Goal: Find specific page/section: Find specific page/section

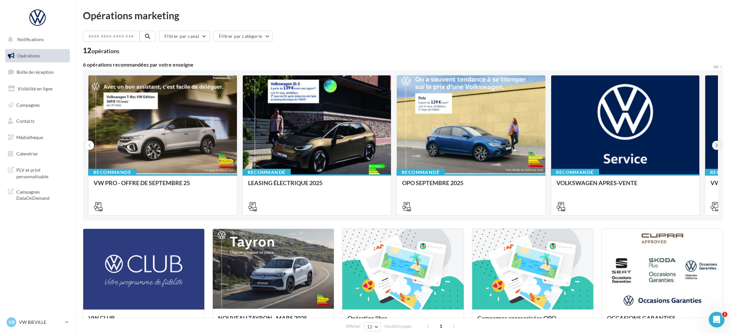
click at [716, 146] on icon at bounding box center [716, 145] width 3 height 7
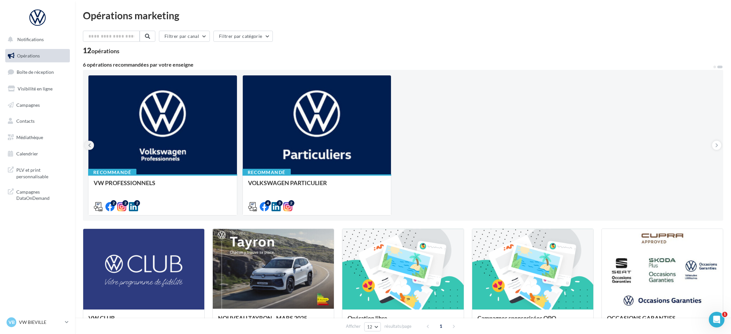
click at [87, 146] on button at bounding box center [89, 145] width 9 height 9
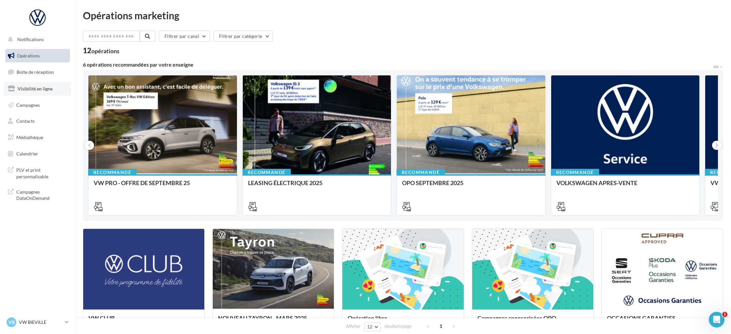
click at [41, 87] on span "Visibilité en ligne" at bounding box center [35, 89] width 35 height 6
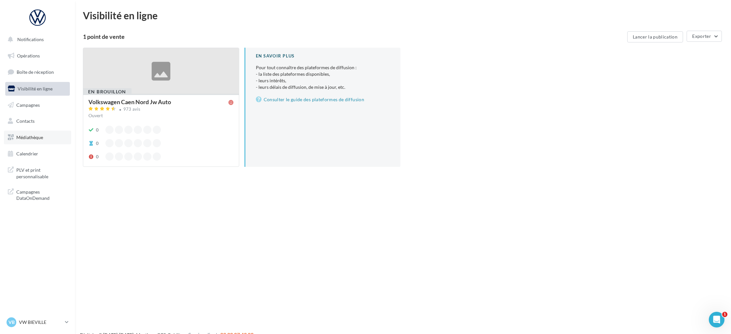
click at [29, 136] on span "Médiathèque" at bounding box center [29, 137] width 27 height 6
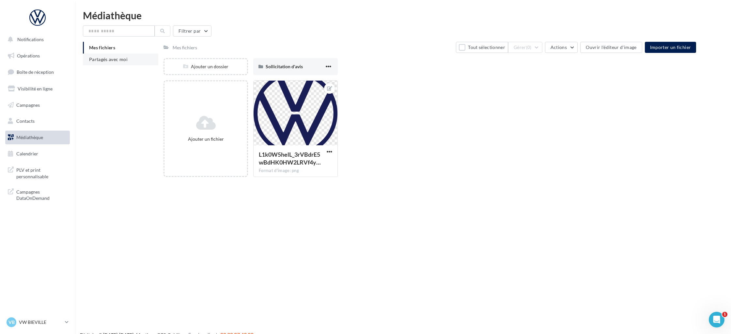
click at [96, 56] on li "Partagés avec moi" at bounding box center [120, 59] width 75 height 12
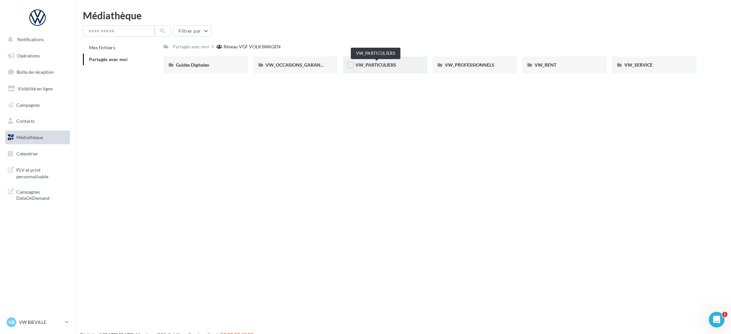
click at [375, 67] on span "VW_PARTICULIERS" at bounding box center [375, 65] width 41 height 6
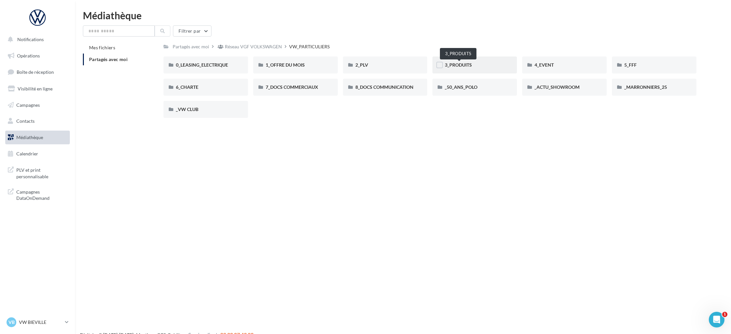
click at [472, 66] on span "3_PRODUITS" at bounding box center [458, 65] width 27 height 6
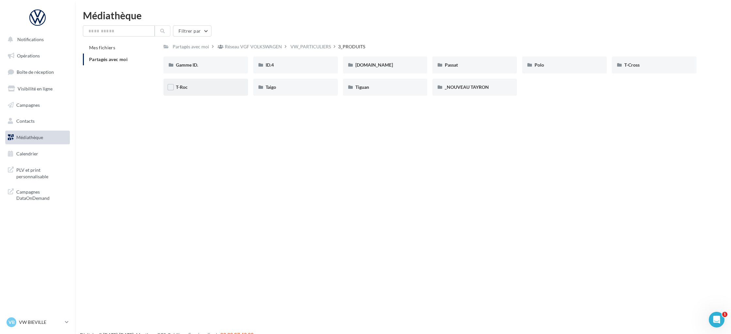
click at [193, 90] on div "T-Roc" at bounding box center [206, 87] width 60 height 7
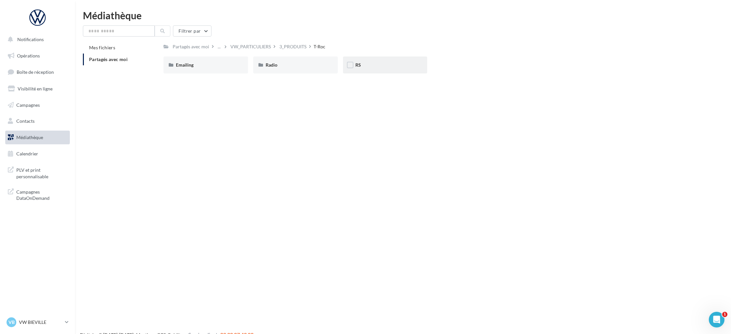
click at [355, 68] on div "RS" at bounding box center [385, 65] width 60 height 7
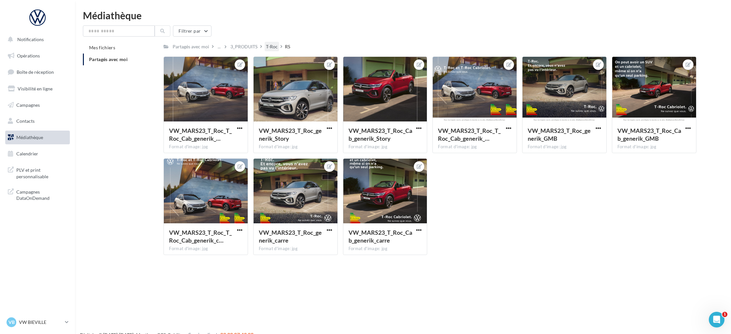
click at [275, 48] on div "T-Roc" at bounding box center [272, 46] width 12 height 7
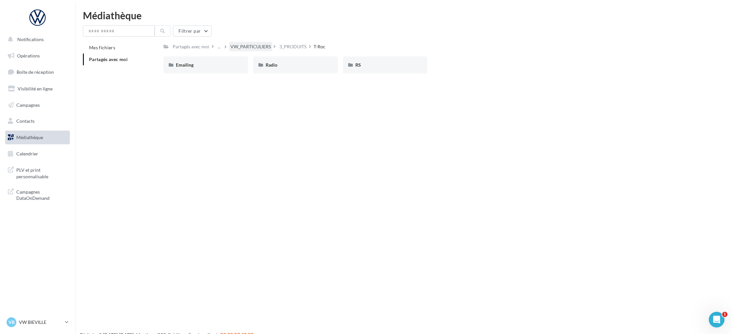
click at [252, 48] on div "VW_PARTICULIERS" at bounding box center [250, 46] width 40 height 7
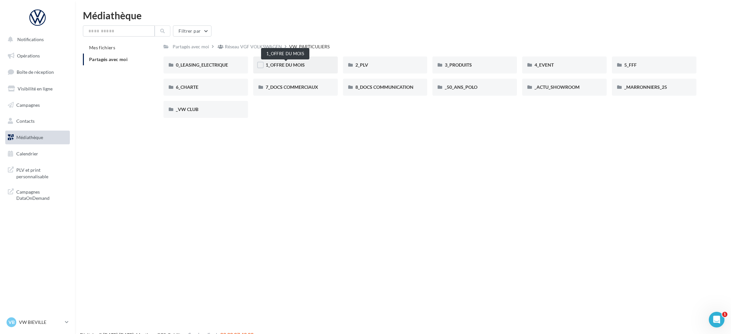
click at [289, 66] on span "1_OFFRE DU MOIS" at bounding box center [284, 65] width 39 height 6
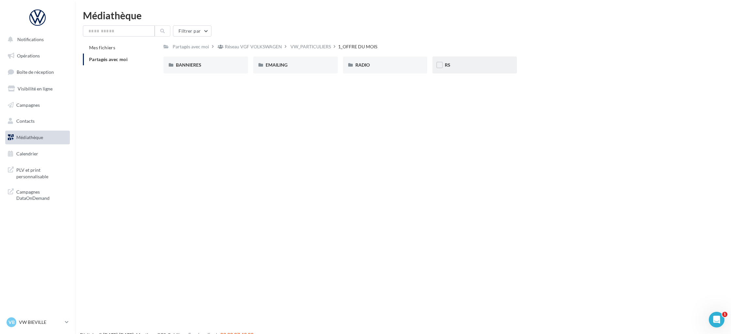
click at [452, 65] on div "RS" at bounding box center [475, 65] width 60 height 7
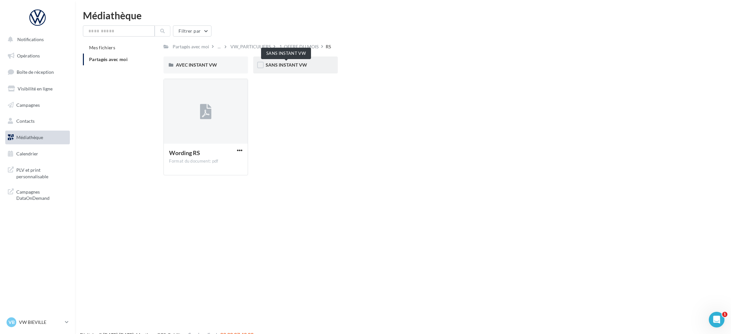
click at [292, 64] on span "SANS INSTANT VW" at bounding box center [285, 65] width 41 height 6
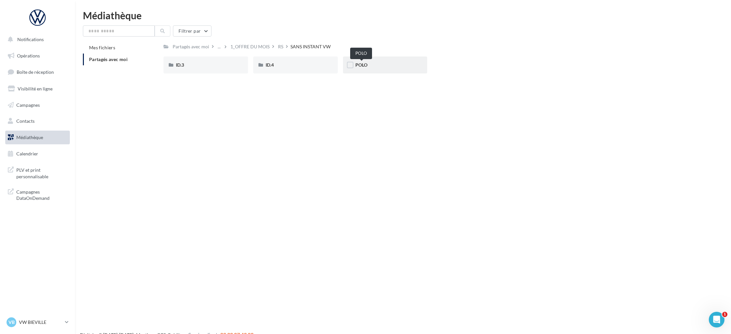
click at [363, 68] on span "POLO" at bounding box center [361, 65] width 12 height 6
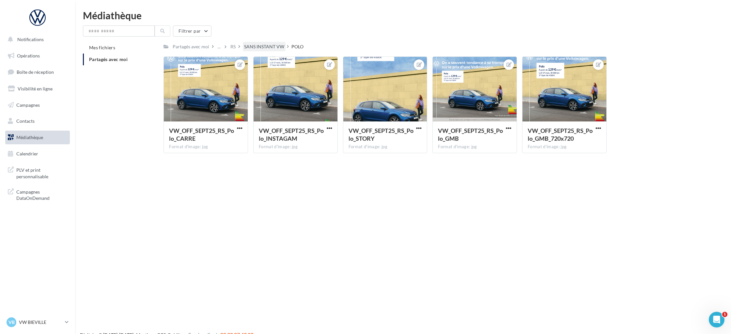
click at [254, 46] on div "SANS INSTANT VW" at bounding box center [264, 46] width 40 height 7
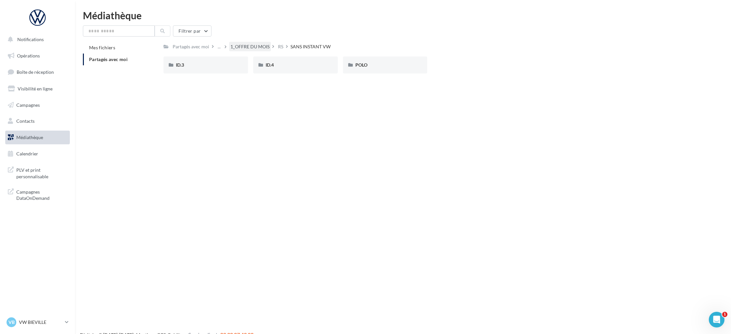
click at [242, 46] on div "1_OFFRE DU MOIS" at bounding box center [249, 46] width 39 height 7
click at [217, 65] on div "BANNIERES" at bounding box center [206, 65] width 60 height 7
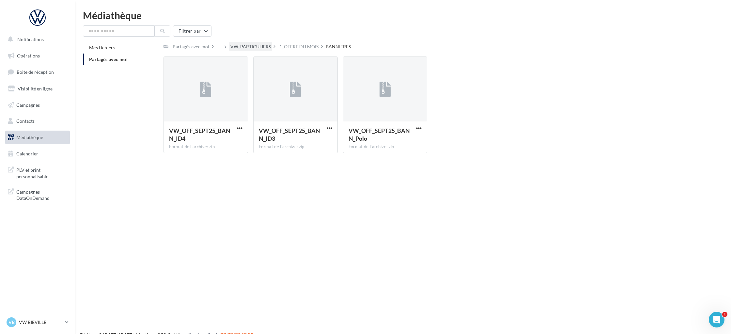
click at [262, 49] on div "VW_PARTICULIERS" at bounding box center [250, 46] width 40 height 7
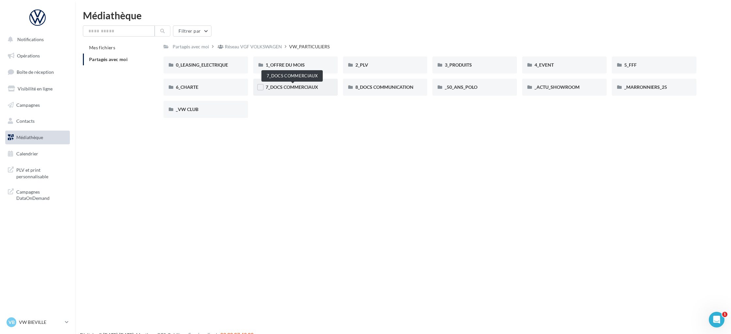
click at [301, 86] on span "7_DOCS COMMERCIAUX" at bounding box center [291, 87] width 53 height 6
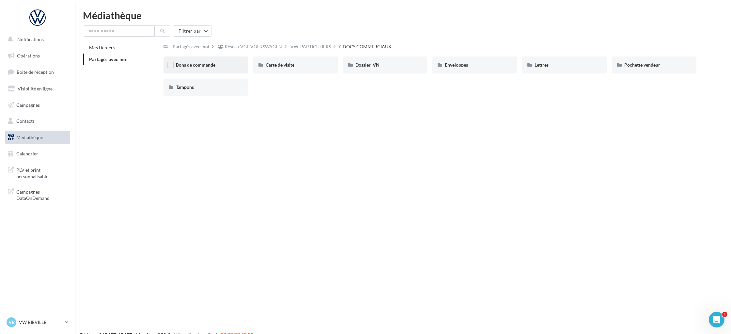
click at [223, 62] on div "Bons de commande" at bounding box center [206, 65] width 60 height 7
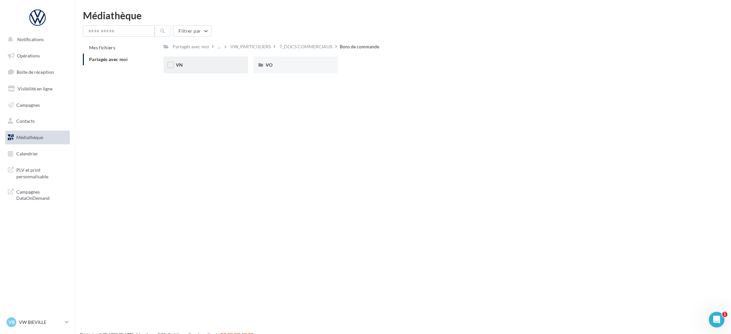
click at [189, 67] on div "VN" at bounding box center [206, 65] width 60 height 7
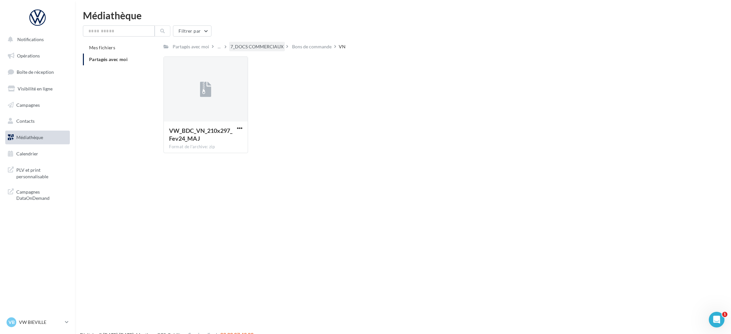
click at [272, 48] on div "7_DOCS COMMERCIAUX" at bounding box center [256, 46] width 53 height 7
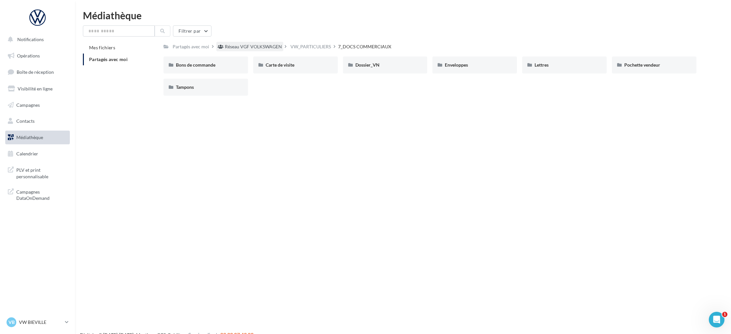
click at [259, 48] on div "Réseau VGF VOLKSWAGEN" at bounding box center [253, 46] width 57 height 7
click at [392, 65] on span "VW_PARTICULIERS" at bounding box center [375, 65] width 41 height 6
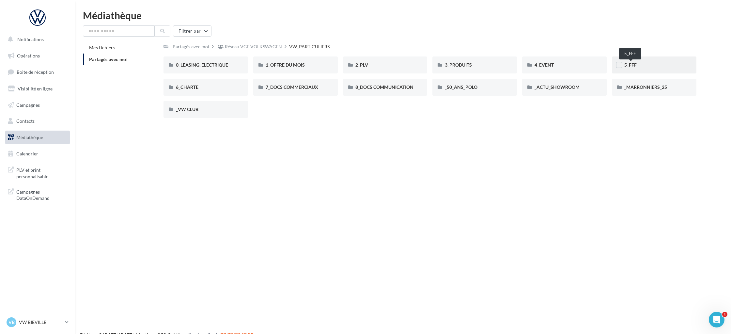
click at [630, 65] on span "5_FFF" at bounding box center [630, 65] width 12 height 6
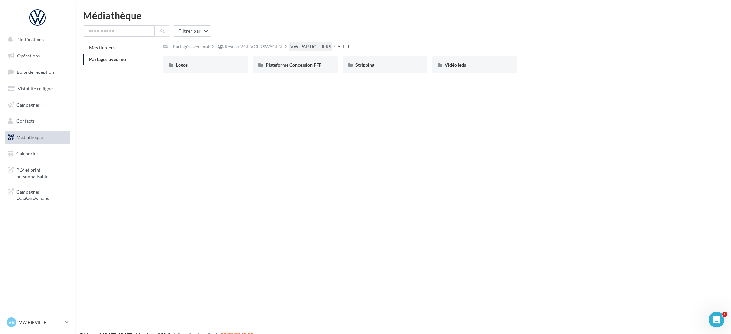
click at [315, 46] on div "VW_PARTICULIERS" at bounding box center [310, 46] width 40 height 7
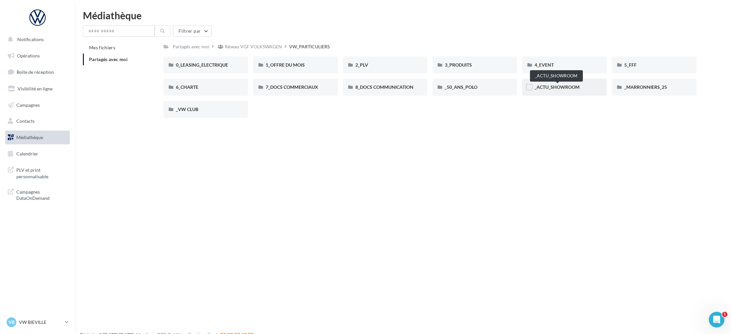
click at [545, 89] on span "_ACTU_SHOWROOM" at bounding box center [556, 87] width 45 height 6
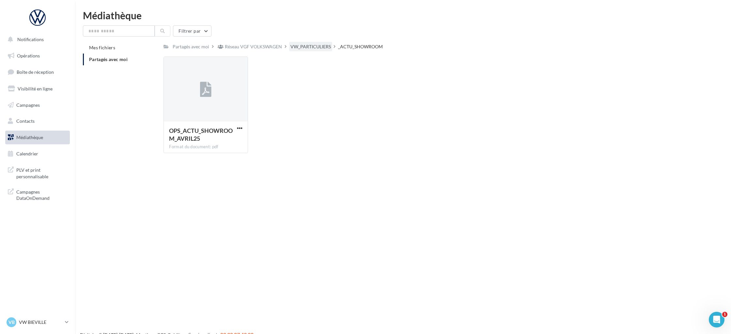
click at [323, 43] on div "VW_PARTICULIERS" at bounding box center [310, 46] width 43 height 9
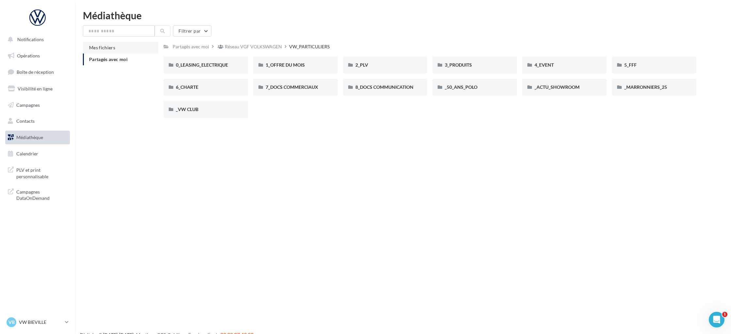
click at [87, 51] on li "Mes fichiers" at bounding box center [120, 48] width 75 height 12
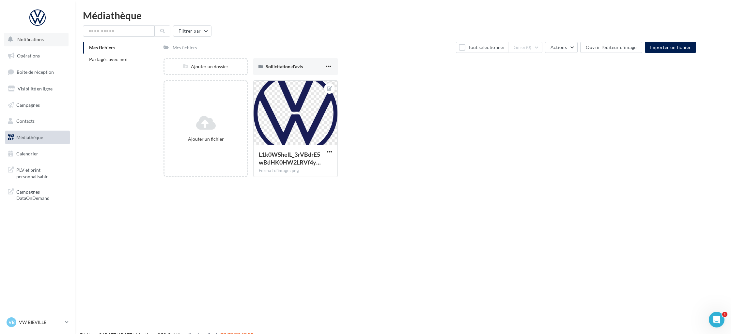
click at [33, 42] on button "Notifications" at bounding box center [36, 40] width 65 height 14
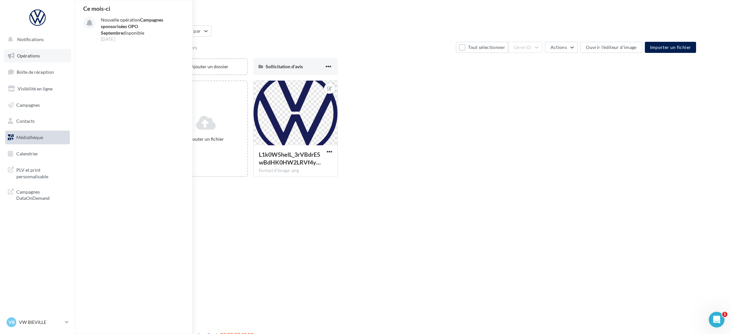
click at [31, 58] on span "Opérations" at bounding box center [28, 56] width 23 height 6
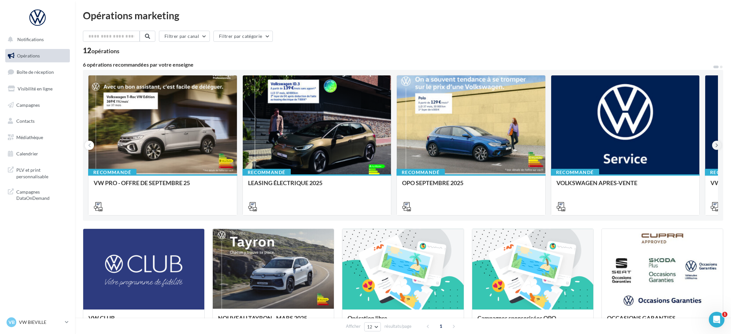
click at [718, 145] on button at bounding box center [716, 145] width 9 height 9
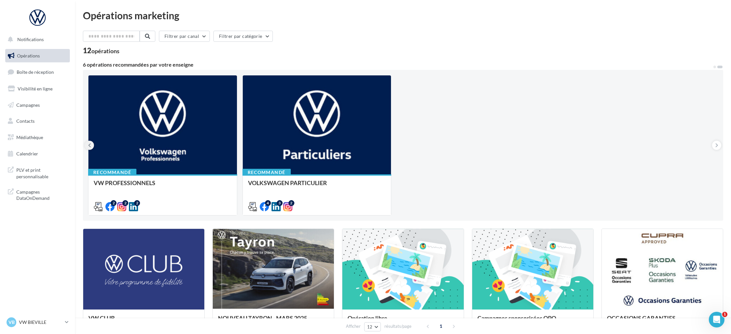
click at [91, 146] on button at bounding box center [89, 145] width 9 height 9
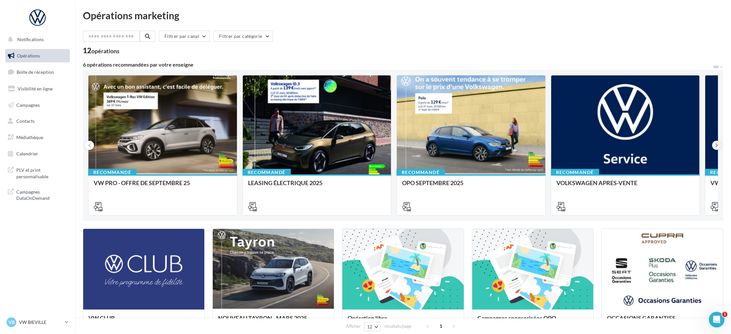
click at [715, 148] on button at bounding box center [716, 145] width 9 height 9
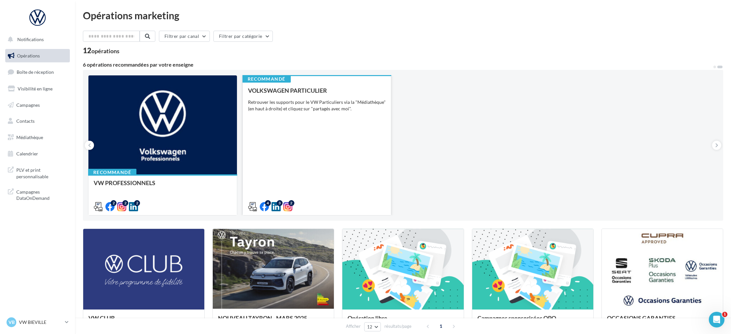
click at [305, 171] on div "VOLKSWAGEN PARTICULIER Retrouver les supports pour le VW Particuliers via la "M…" at bounding box center [317, 148] width 138 height 122
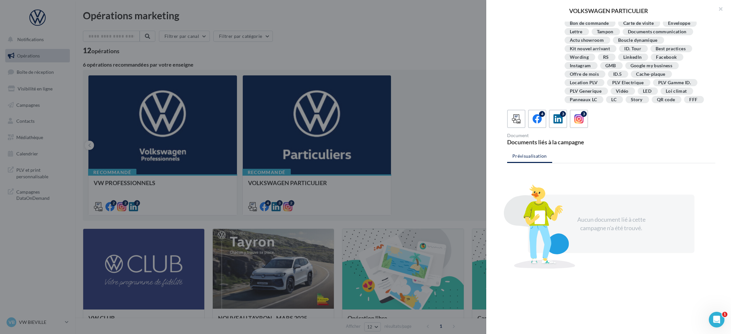
scroll to position [78, 0]
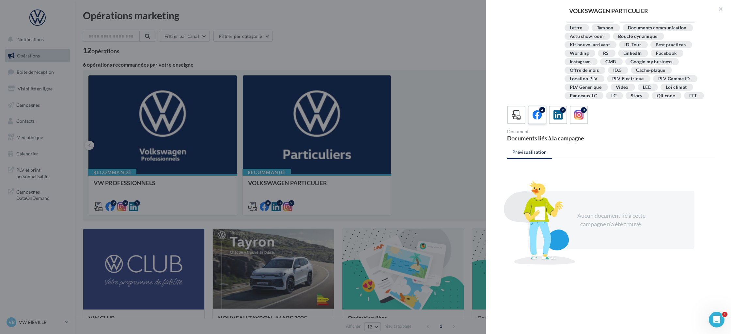
click at [542, 113] on div "4" at bounding box center [537, 115] width 12 height 12
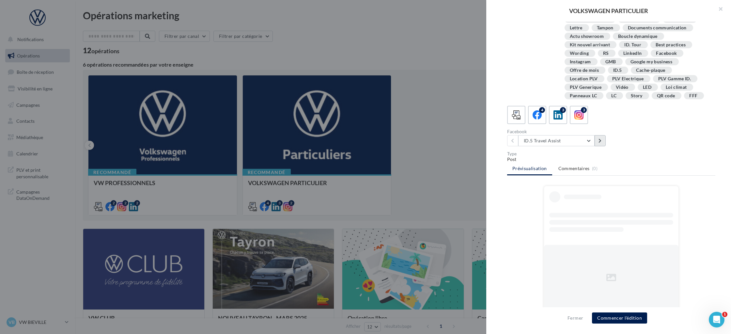
click at [599, 141] on icon at bounding box center [599, 140] width 3 height 5
click at [597, 141] on button at bounding box center [599, 140] width 11 height 11
click at [590, 141] on button "CDM_Feminine_23" at bounding box center [556, 140] width 76 height 11
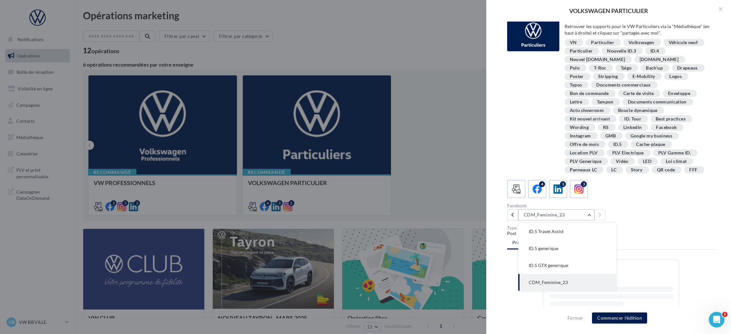
scroll to position [0, 0]
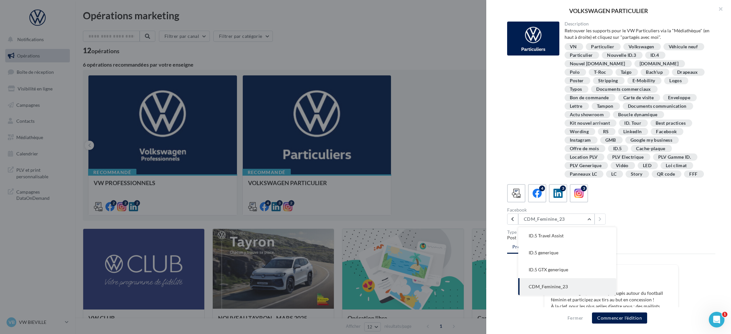
drag, startPoint x: 630, startPoint y: 139, endPoint x: 639, endPoint y: 139, distance: 8.8
click at [599, 146] on div "Offre de mois" at bounding box center [583, 148] width 29 height 5
click at [720, 11] on button "button" at bounding box center [717, 10] width 26 height 20
